Goal: Task Accomplishment & Management: Use online tool/utility

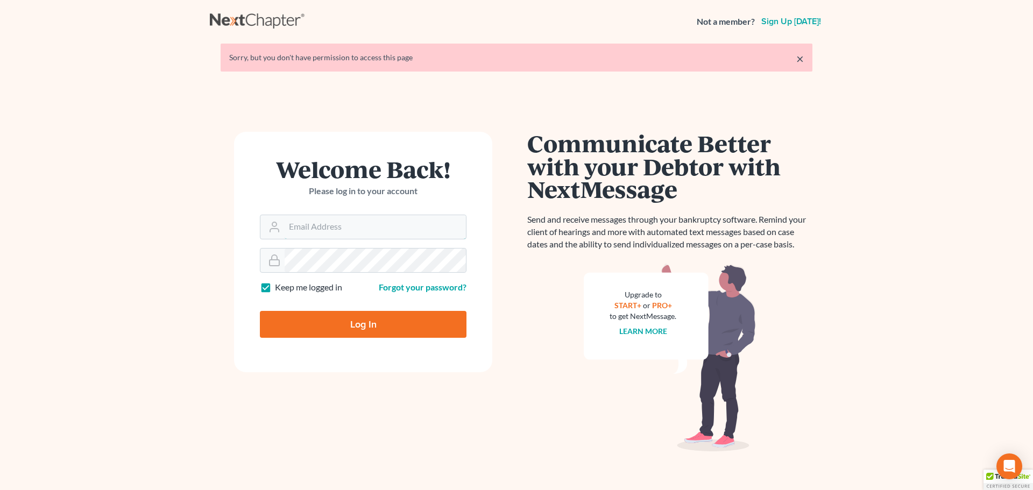
type input "[EMAIL_ADDRESS][DOMAIN_NAME]"
click at [311, 329] on input "Log In" at bounding box center [363, 324] width 207 height 27
type input "Thinking..."
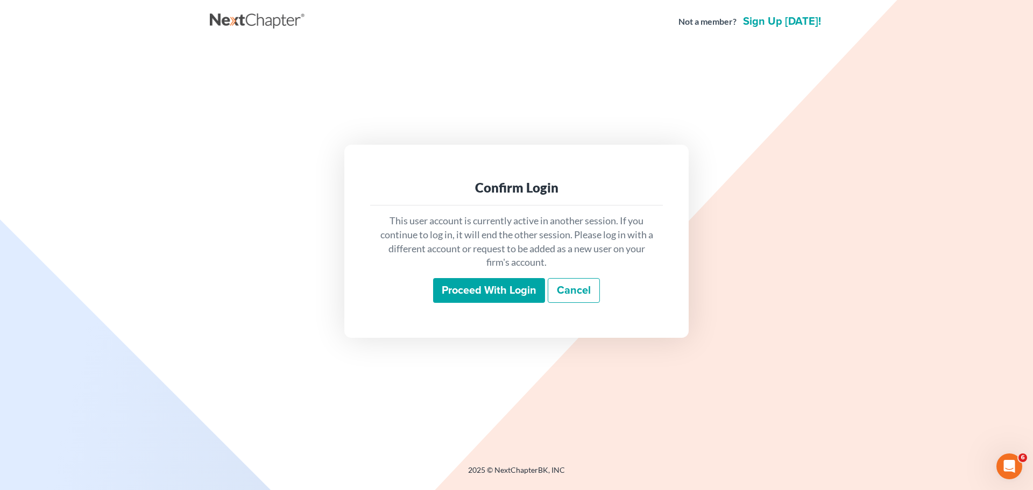
click at [470, 298] on input "Proceed with login" at bounding box center [489, 290] width 112 height 25
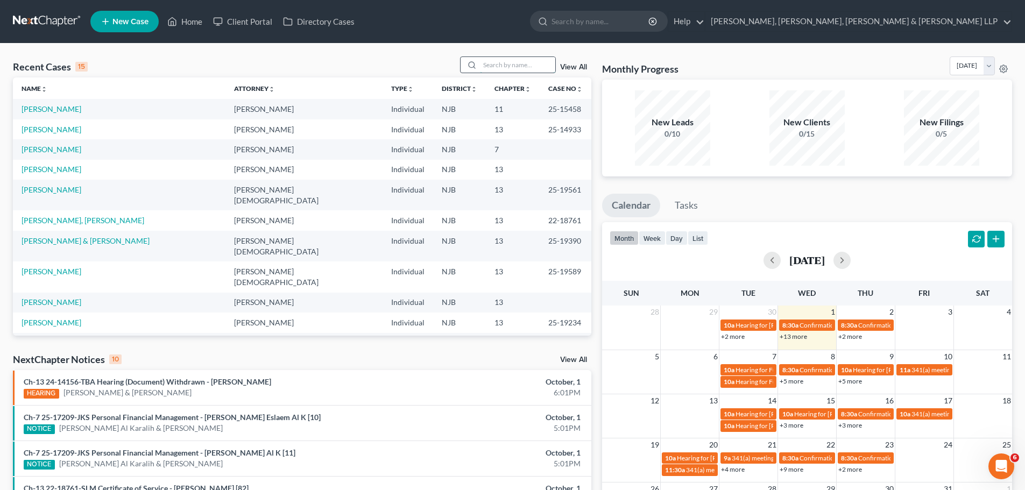
click at [494, 68] on input "search" at bounding box center [517, 65] width 75 height 16
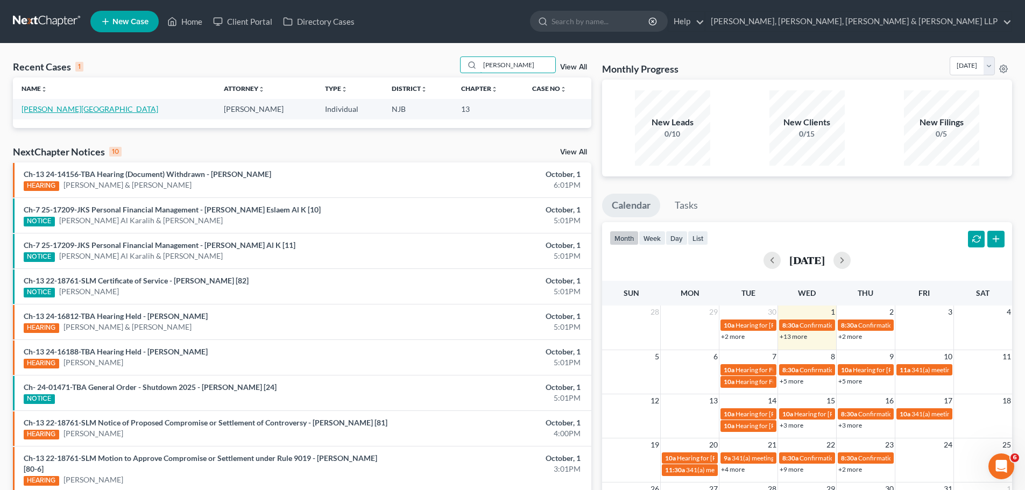
type input "portela"
click at [47, 111] on link "Portela, Paulo" at bounding box center [90, 108] width 137 height 9
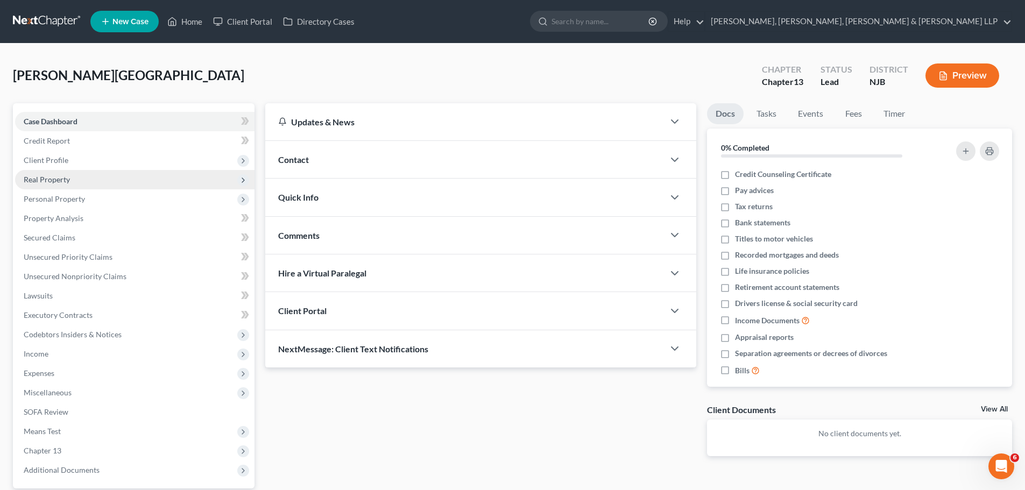
click at [46, 185] on span "Real Property" at bounding box center [134, 179] width 239 height 19
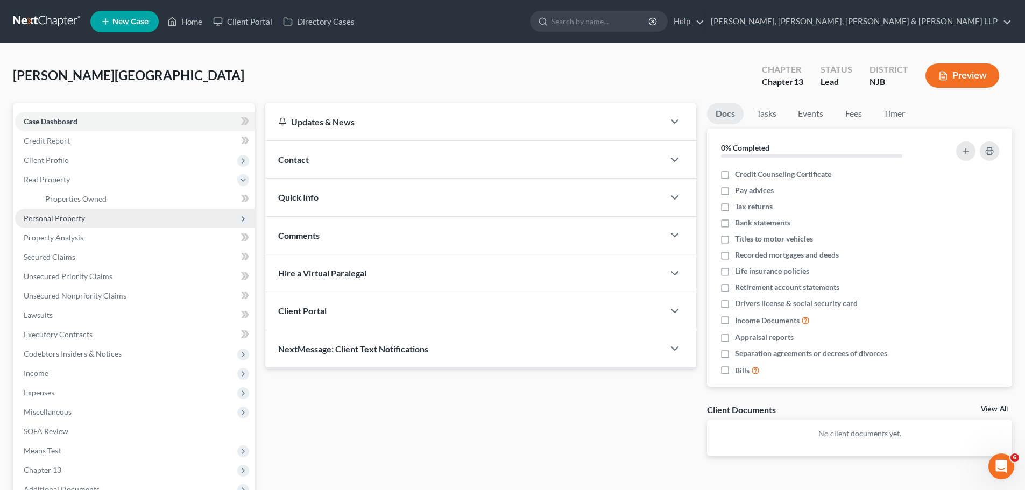
click at [65, 213] on span "Personal Property" at bounding box center [134, 218] width 239 height 19
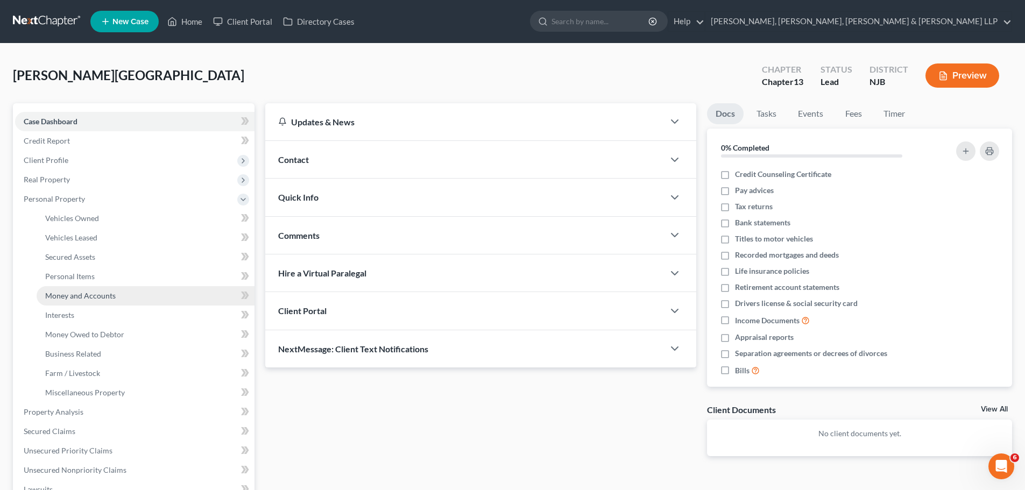
click at [77, 298] on span "Money and Accounts" at bounding box center [80, 295] width 71 height 9
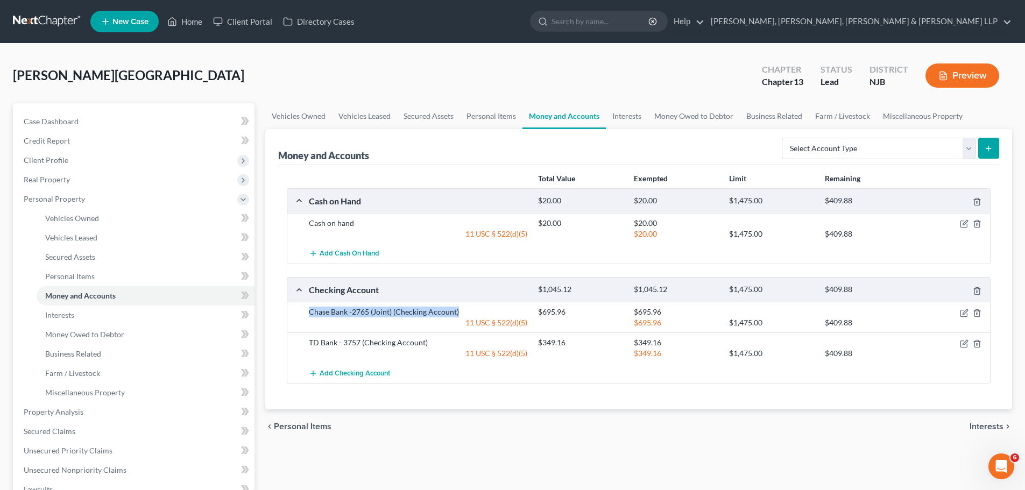
drag, startPoint x: 470, startPoint y: 312, endPoint x: 309, endPoint y: 315, distance: 161.5
click at [309, 315] on div "Chase Bank -2765 (Joint) (Checking Account)" at bounding box center [418, 312] width 229 height 11
copy div "Chase Bank -2765 (Joint) (Checking Account)"
